Goal: Information Seeking & Learning: Learn about a topic

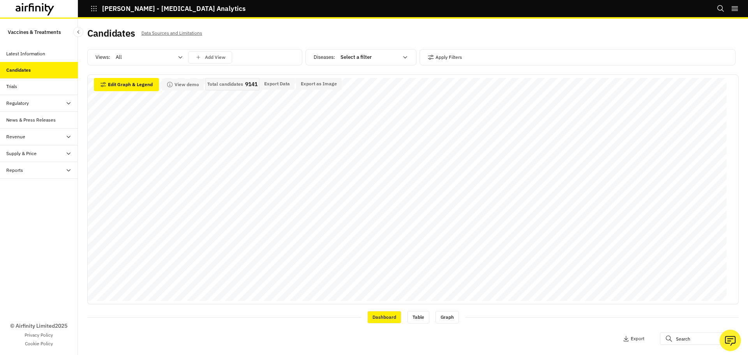
click at [178, 59] on icon at bounding box center [180, 57] width 6 height 6
click at [160, 101] on div "Treatments" at bounding box center [152, 104] width 73 height 8
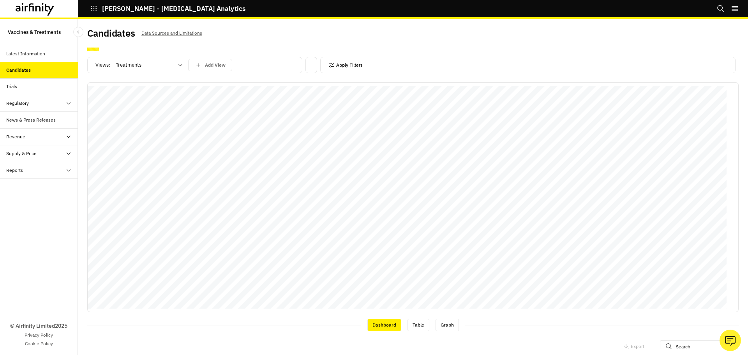
click at [328, 67] on icon "button" at bounding box center [331, 65] width 6 height 6
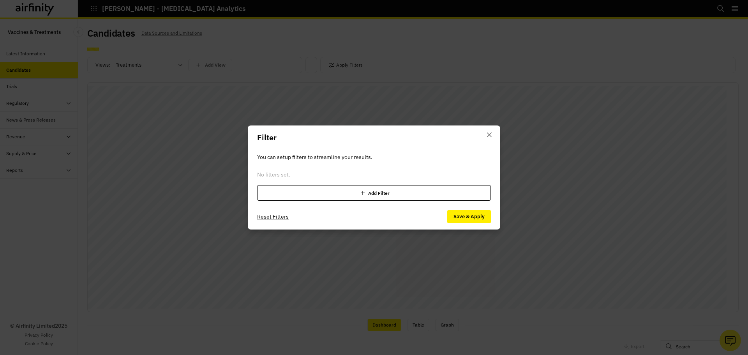
click at [359, 197] on div "Add Filter" at bounding box center [374, 193] width 234 height 16
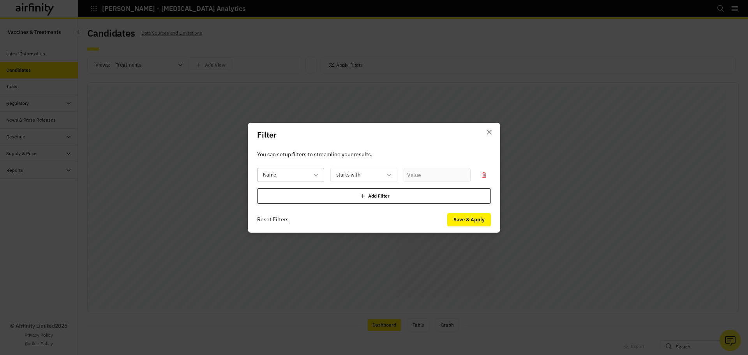
click at [294, 180] on div "Name" at bounding box center [284, 174] width 55 height 13
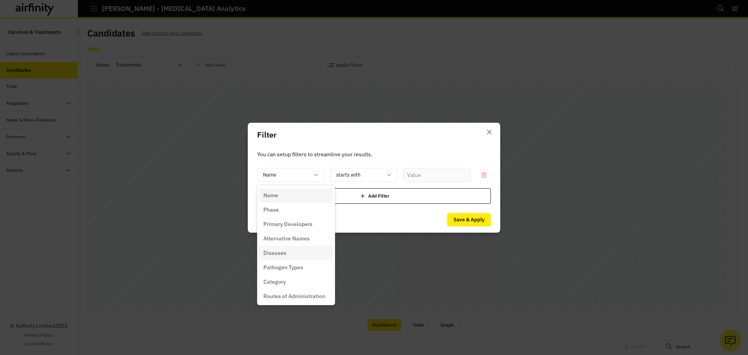
click at [294, 257] on div "Diseases" at bounding box center [295, 253] width 65 height 8
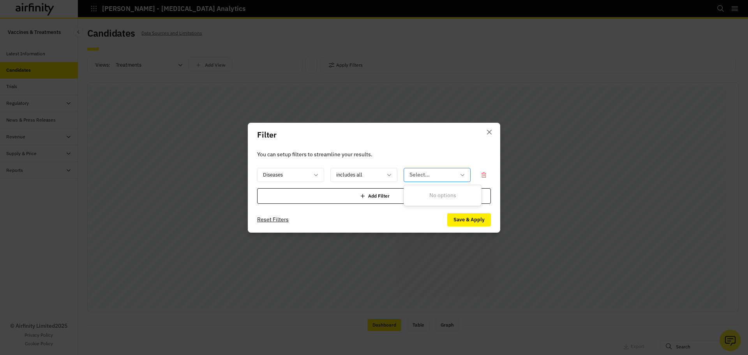
click at [425, 179] on div at bounding box center [432, 175] width 46 height 10
type input "noro"
click at [387, 155] on p "You can setup filters to streamline your results." at bounding box center [374, 154] width 234 height 9
click at [438, 170] on div at bounding box center [432, 175] width 46 height 10
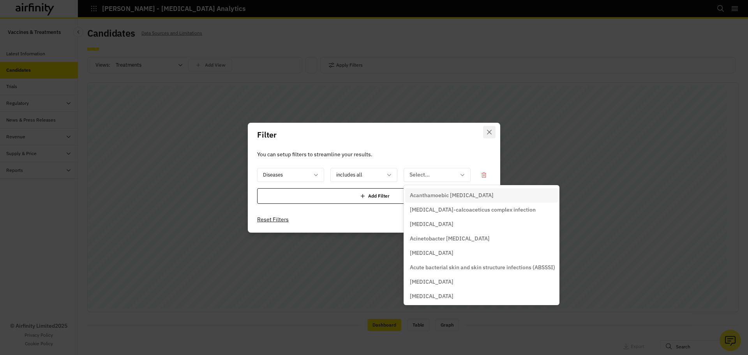
click at [495, 131] on button "Close" at bounding box center [489, 132] width 12 height 12
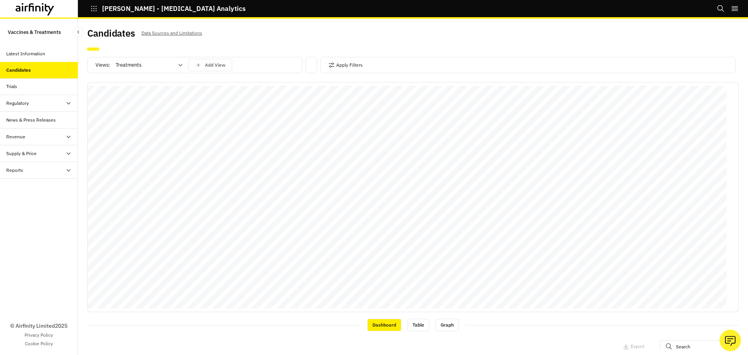
click at [259, 41] on div "Candidates Data Sources and Limitations" at bounding box center [249, 36] width 325 height 16
click at [174, 65] on div "Views: Treatments Add View" at bounding box center [194, 66] width 215 height 19
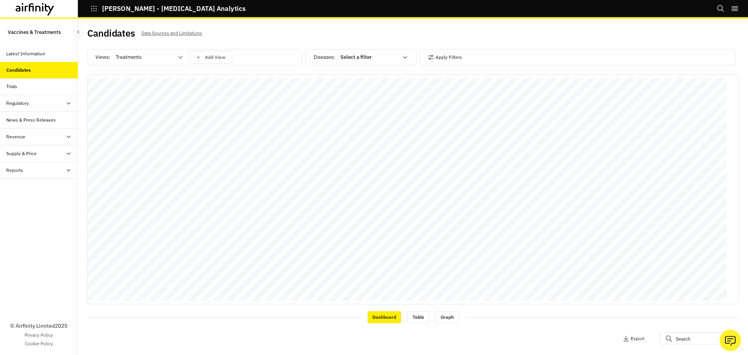
click at [176, 55] on div "Treatments" at bounding box center [143, 57] width 67 height 12
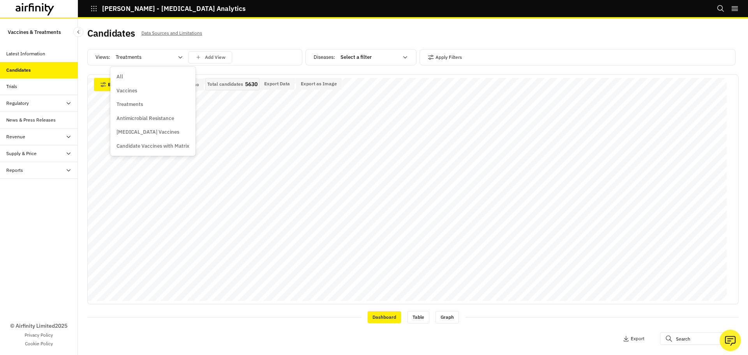
click at [264, 42] on div "Candidates Data Sources and Limitations" at bounding box center [249, 36] width 325 height 16
click at [374, 59] on div at bounding box center [369, 57] width 58 height 9
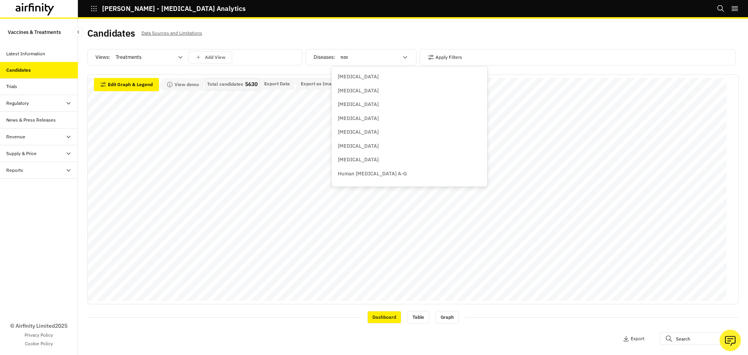
type input "noro"
click at [377, 80] on div "[MEDICAL_DATA]" at bounding box center [370, 77] width 65 height 8
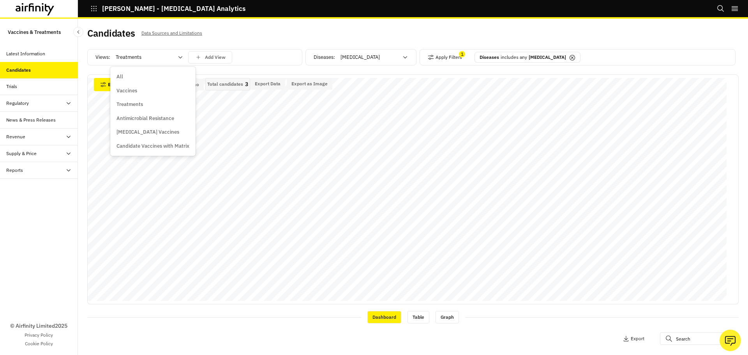
click at [163, 56] on div at bounding box center [145, 57] width 58 height 9
click at [145, 90] on div "Vaccines" at bounding box center [152, 91] width 73 height 8
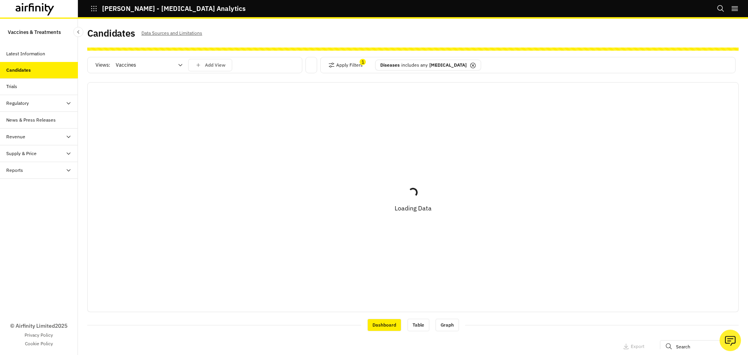
click at [471, 65] on icon at bounding box center [472, 65] width 3 height 3
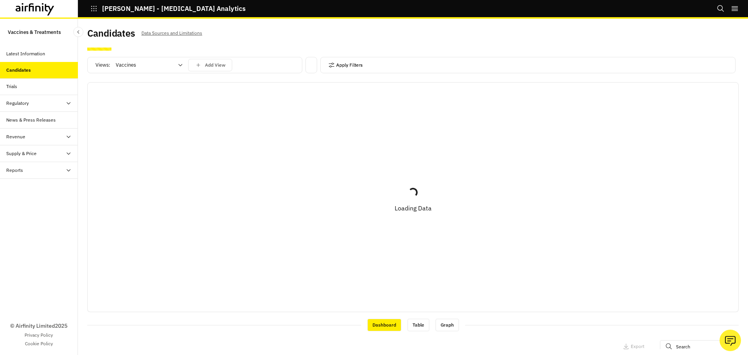
click at [335, 65] on button "Apply Filters" at bounding box center [345, 65] width 34 height 12
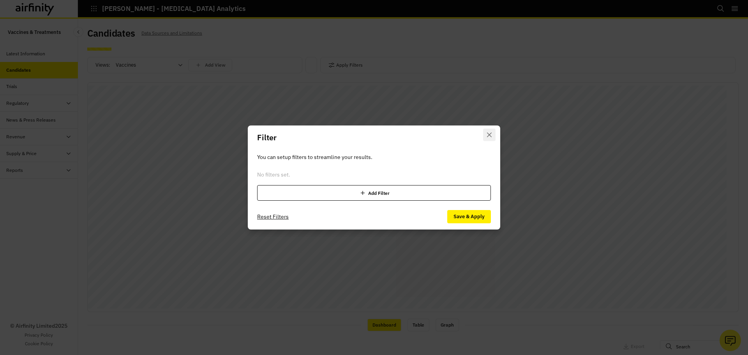
click at [487, 132] on button "Close" at bounding box center [489, 134] width 12 height 12
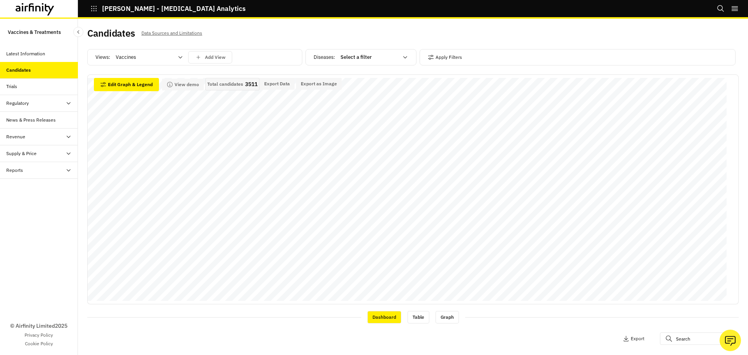
click at [349, 55] on div at bounding box center [369, 57] width 58 height 9
type input "gon"
click at [361, 72] on div "[MEDICAL_DATA]" at bounding box center [370, 77] width 75 height 14
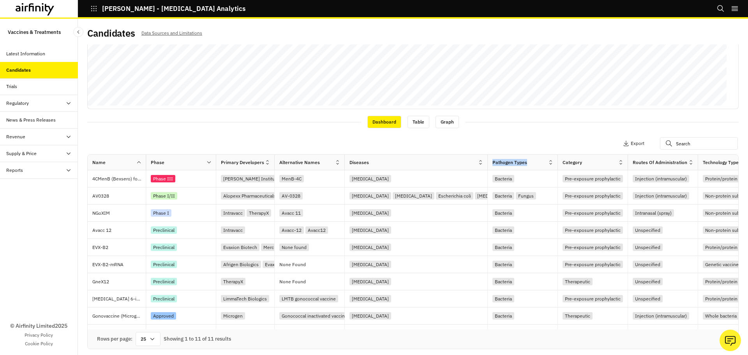
drag, startPoint x: 415, startPoint y: 164, endPoint x: 488, endPoint y: 162, distance: 72.8
click at [488, 162] on div at bounding box center [487, 162] width 4 height 9
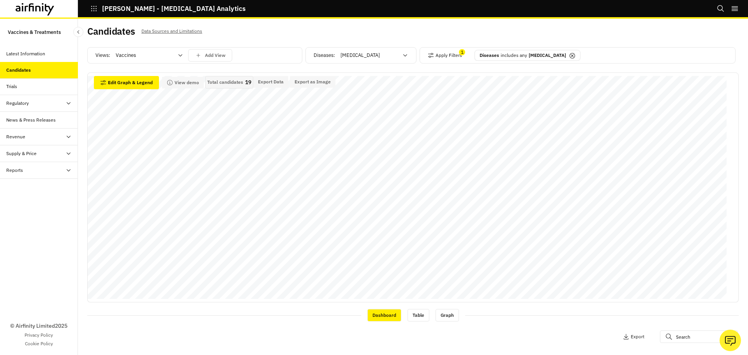
scroll to position [0, 0]
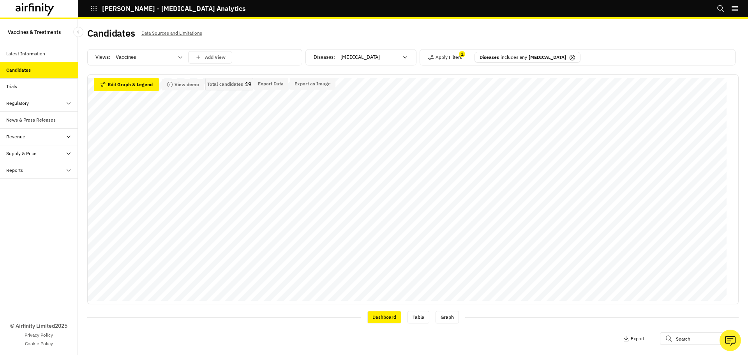
click at [377, 58] on div at bounding box center [369, 57] width 58 height 9
type input "chl"
click at [375, 78] on div "[MEDICAL_DATA]" at bounding box center [370, 77] width 65 height 8
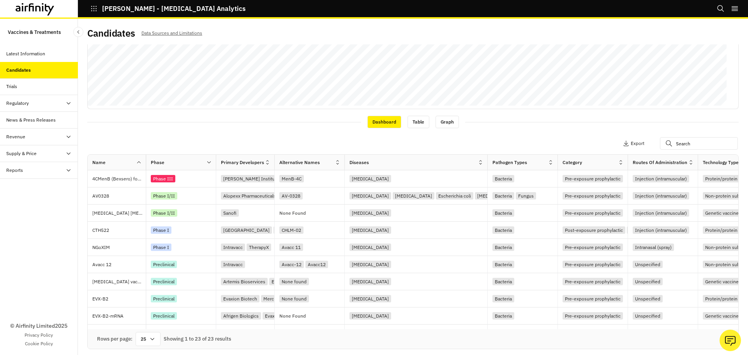
click at [153, 337] on icon at bounding box center [152, 339] width 6 height 6
click at [356, 262] on div "[MEDICAL_DATA]" at bounding box center [370, 263] width 42 height 7
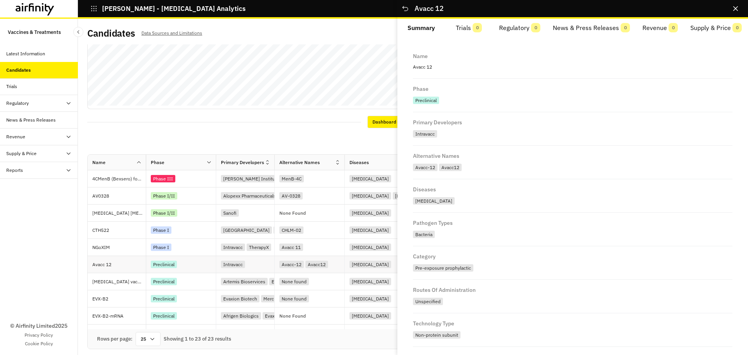
scroll to position [237, 0]
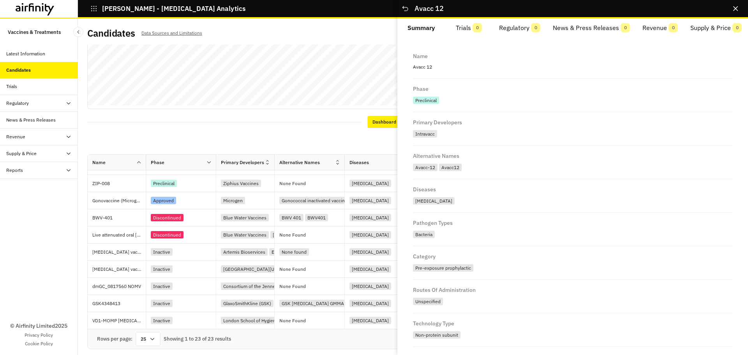
click at [297, 130] on div "Views: Vaccines Add View Diseases : [MEDICAL_DATA] Apply Filters 1 Diseases inc…" at bounding box center [412, 196] width 651 height 304
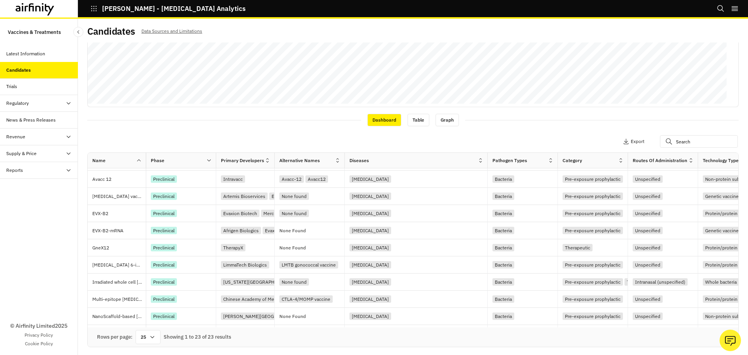
scroll to position [0, 0]
